Goal: Transaction & Acquisition: Obtain resource

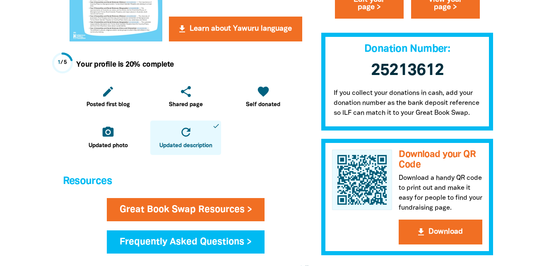
scroll to position [83, 0]
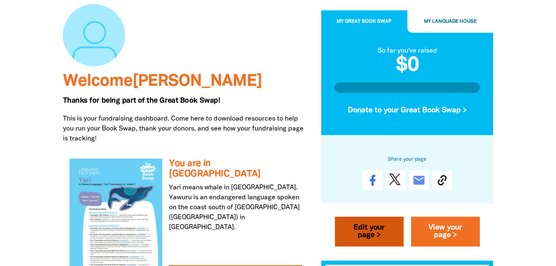
click at [369, 226] on link "Edit your page >" at bounding box center [369, 232] width 69 height 30
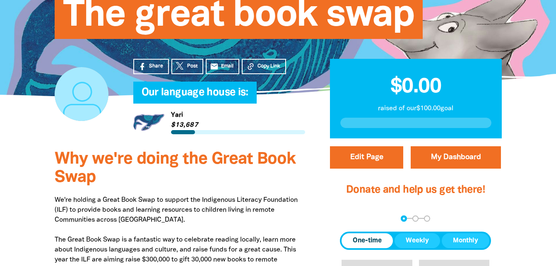
select select "VIC"
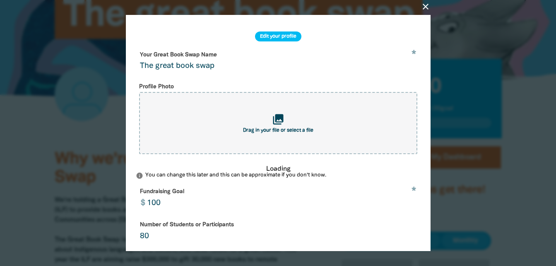
scroll to position [166, 0]
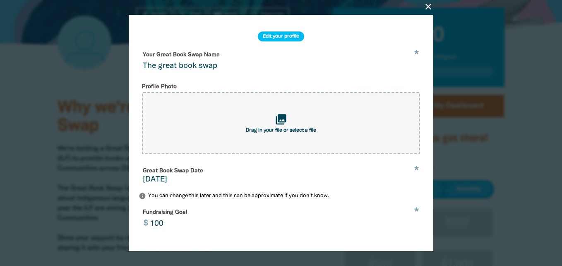
click at [429, 6] on icon "close" at bounding box center [429, 7] width 10 height 10
click at [426, 6] on icon "close" at bounding box center [429, 7] width 10 height 10
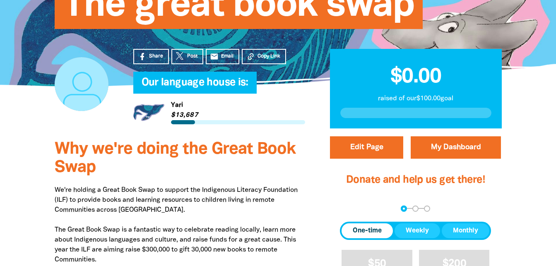
scroll to position [0, 0]
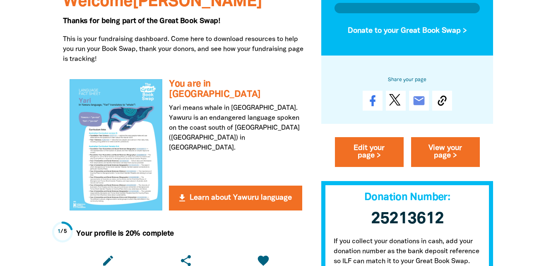
scroll to position [166, 0]
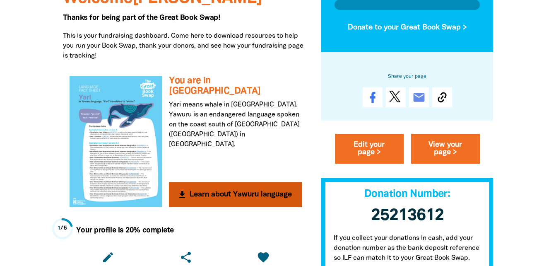
click at [207, 192] on button "get_app Learn about Yawuru language" at bounding box center [235, 194] width 133 height 25
click at [245, 194] on button "get_app Learn about Yawuru language" at bounding box center [235, 194] width 133 height 25
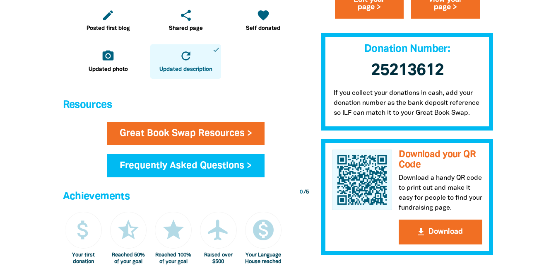
scroll to position [414, 0]
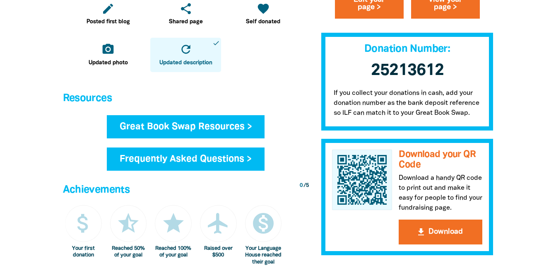
click at [226, 126] on link "Great Book Swap Resources >" at bounding box center [186, 126] width 158 height 23
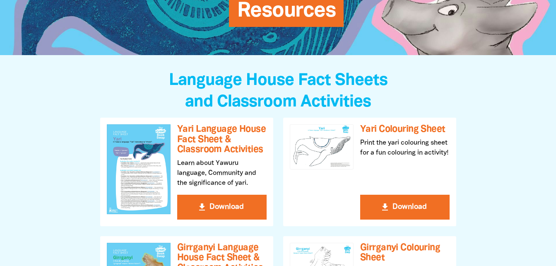
scroll to position [166, 0]
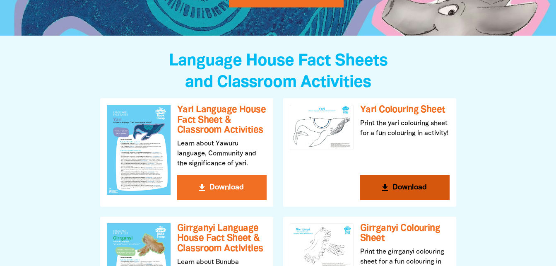
click at [423, 189] on button "get_app Download" at bounding box center [404, 187] width 89 height 25
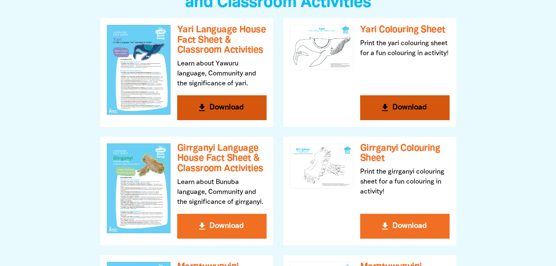
scroll to position [248, 0]
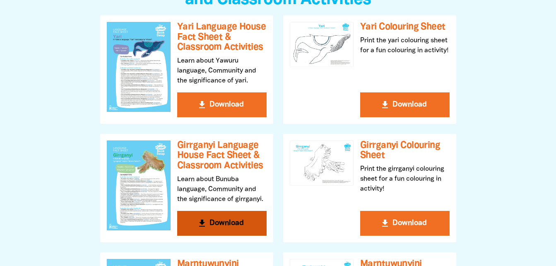
click at [232, 217] on button "get_app Download" at bounding box center [221, 223] width 89 height 25
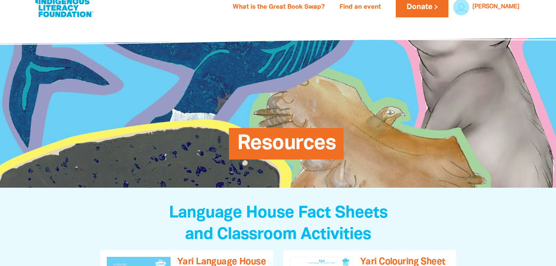
scroll to position [0, 0]
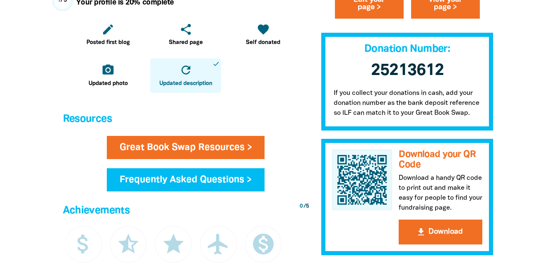
scroll to position [414, 0]
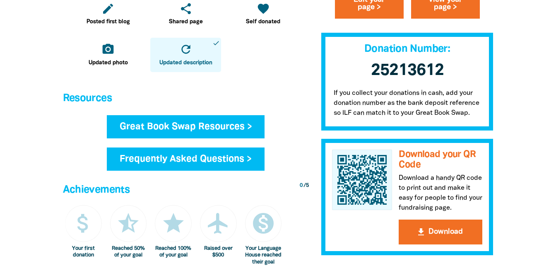
click at [197, 123] on link "Great Book Swap Resources >" at bounding box center [186, 126] width 158 height 23
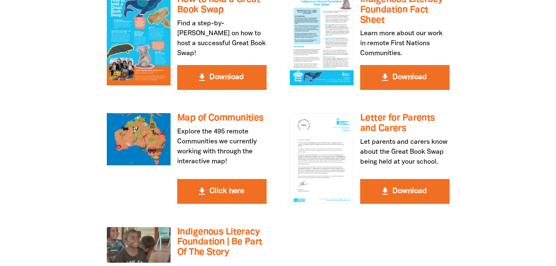
scroll to position [1573, 0]
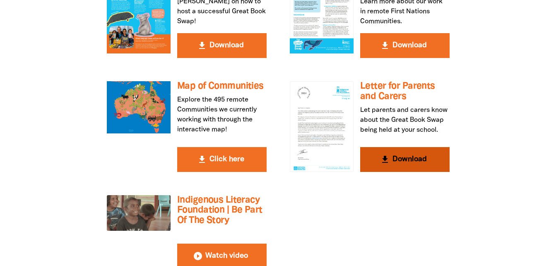
click at [406, 147] on button "get_app Download" at bounding box center [404, 159] width 89 height 25
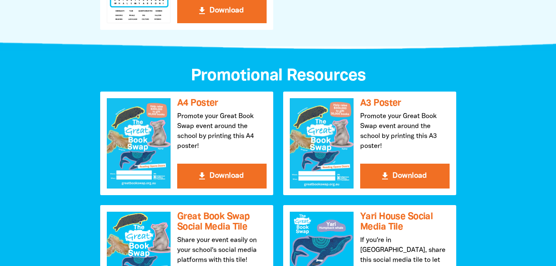
scroll to position [828, 0]
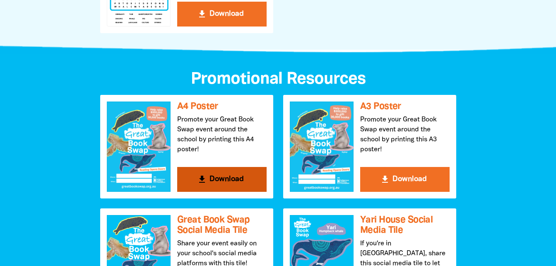
click at [230, 175] on button "get_app Download" at bounding box center [221, 179] width 89 height 25
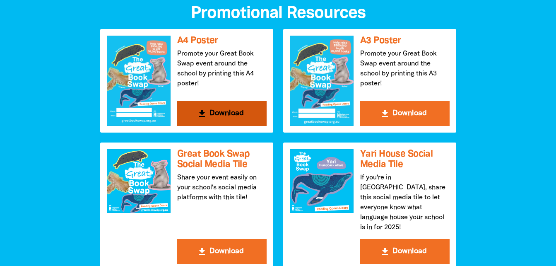
scroll to position [911, 0]
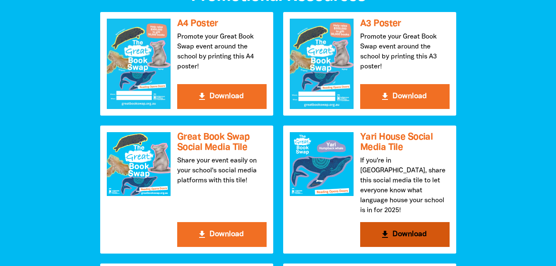
click at [404, 222] on button "get_app Download" at bounding box center [404, 234] width 89 height 25
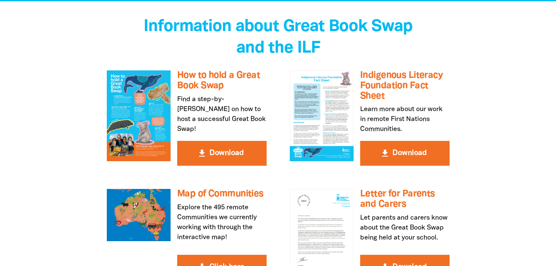
scroll to position [1490, 0]
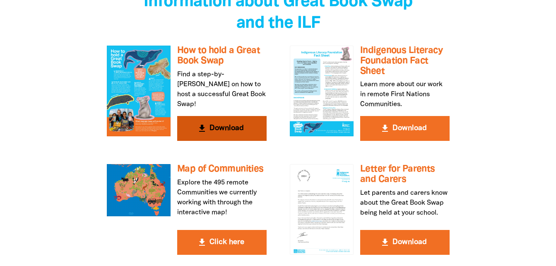
click at [231, 116] on button "get_app Download" at bounding box center [221, 128] width 89 height 25
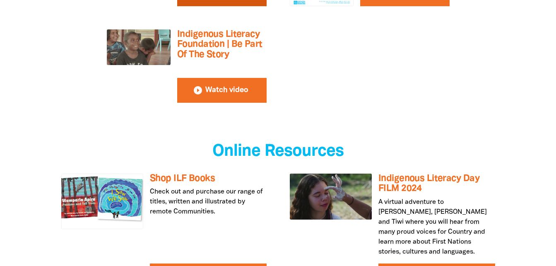
scroll to position [1532, 0]
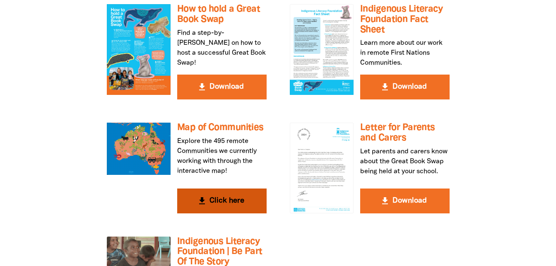
click at [222, 188] on button "get_app Click here" at bounding box center [221, 200] width 89 height 25
